Goal: Task Accomplishment & Management: Manage account settings

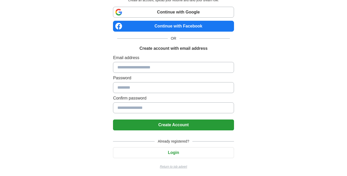
scroll to position [32, 0]
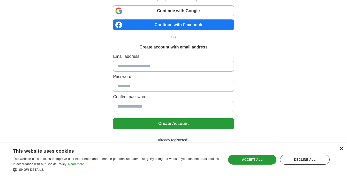
click at [341, 147] on div "×" at bounding box center [341, 149] width 4 height 4
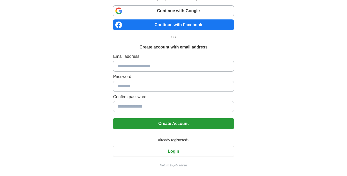
click at [179, 166] on p "Return to job advert" at bounding box center [173, 165] width 121 height 5
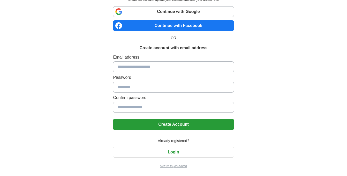
scroll to position [32, 0]
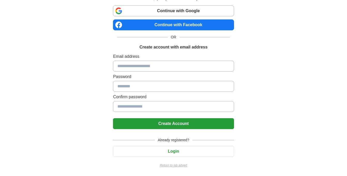
click at [179, 154] on button "Login" at bounding box center [173, 151] width 121 height 11
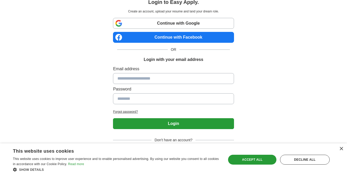
click at [176, 22] on link "Continue with Google" at bounding box center [173, 23] width 121 height 11
